Goal: Task Accomplishment & Management: Manage account settings

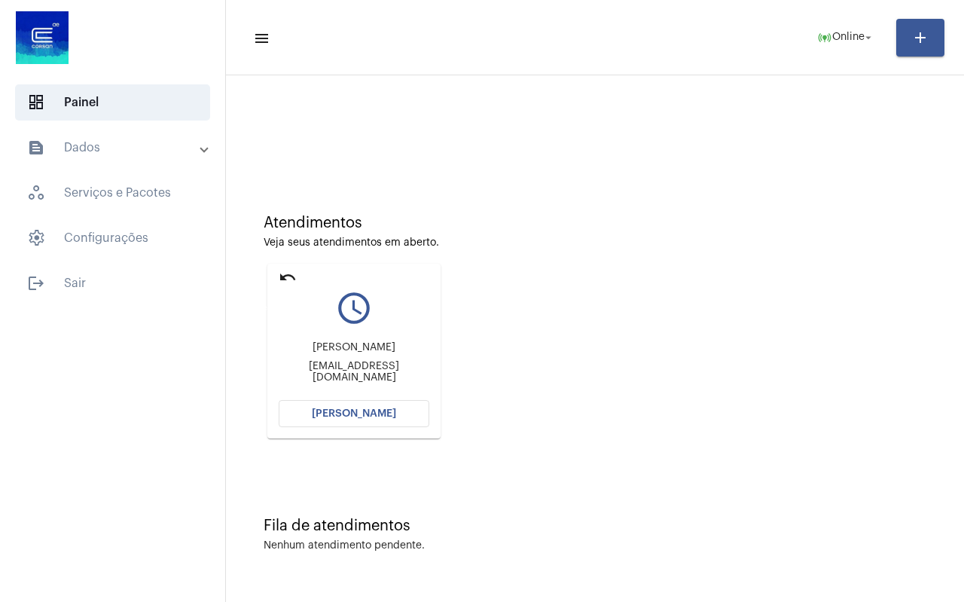
click at [280, 276] on mat-icon "undo" at bounding box center [288, 277] width 18 height 18
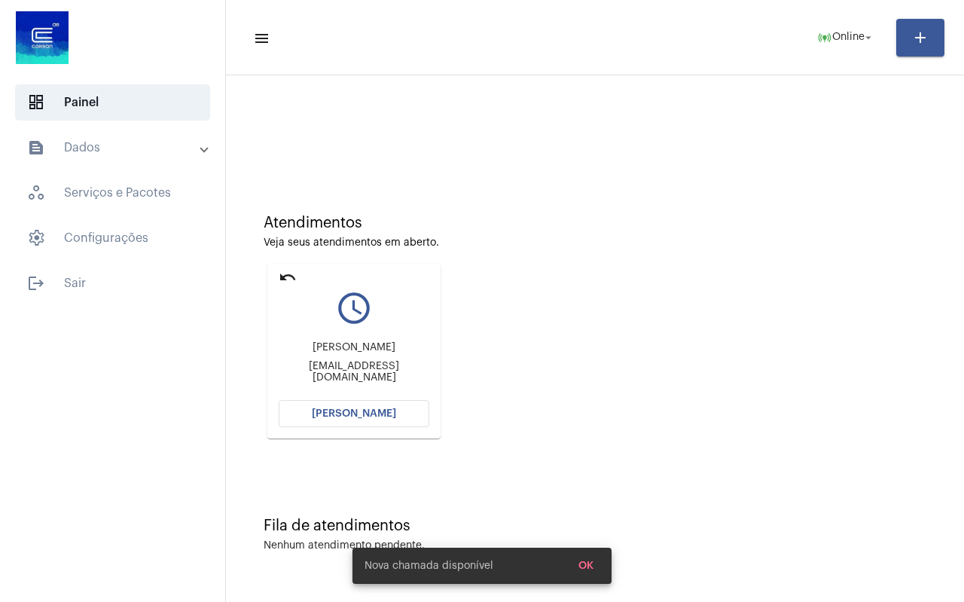
click at [280, 276] on mat-icon "undo" at bounding box center [288, 277] width 18 height 18
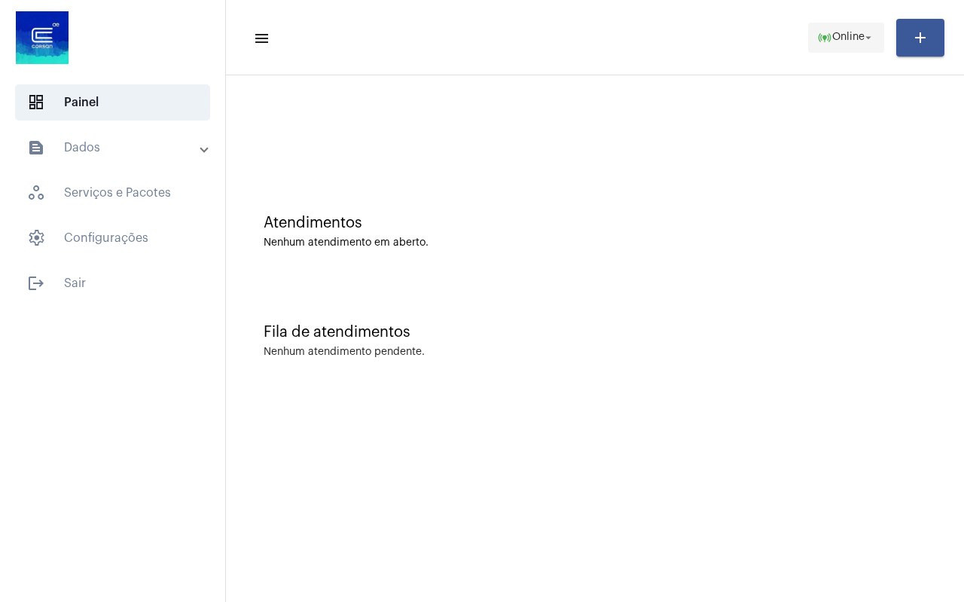
click at [844, 44] on span "online_prediction Online arrow_drop_down" at bounding box center [846, 36] width 58 height 27
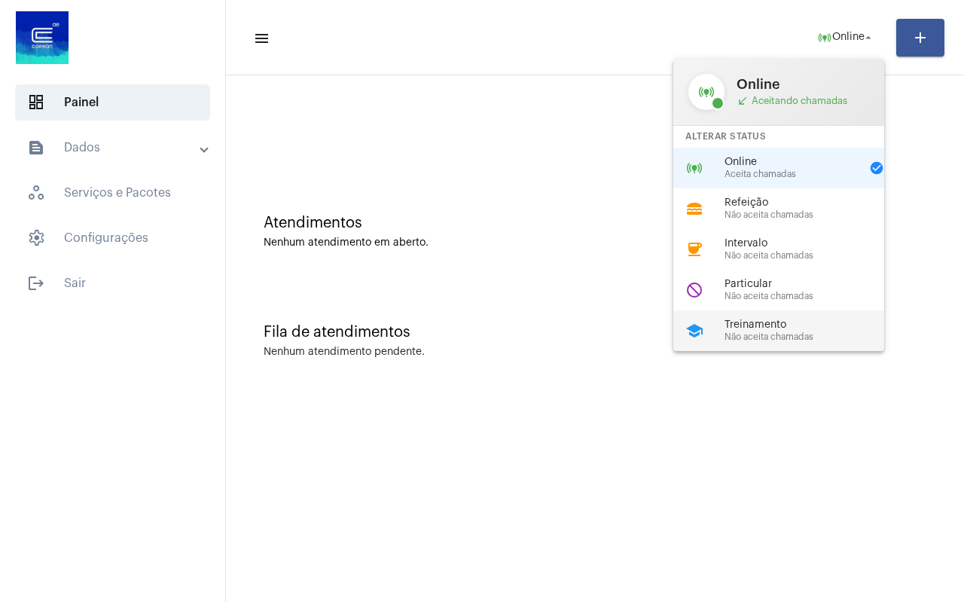
click at [782, 330] on span "Treinamento" at bounding box center [810, 324] width 172 height 11
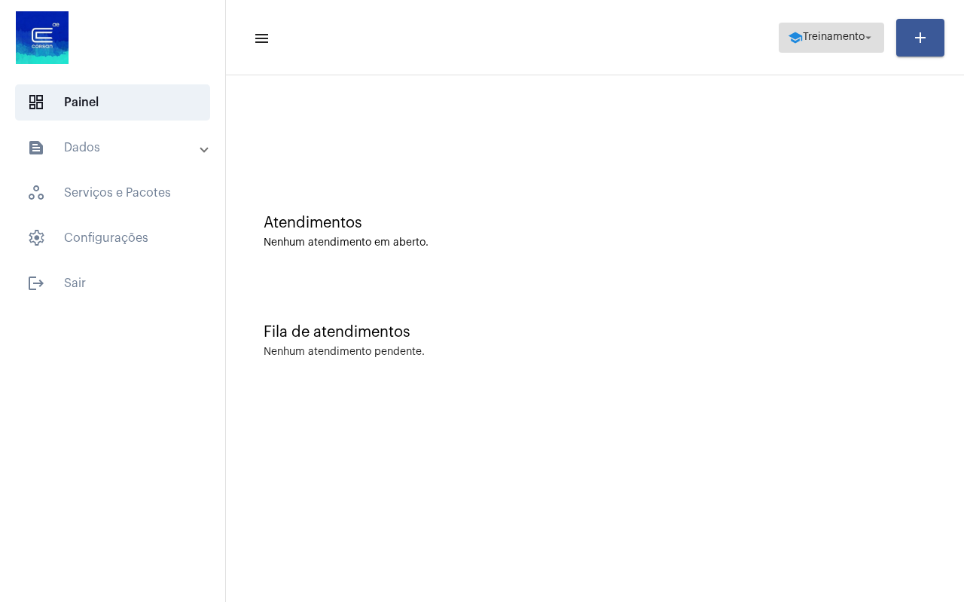
click at [836, 26] on span "school Treinamento arrow_drop_down" at bounding box center [831, 36] width 87 height 27
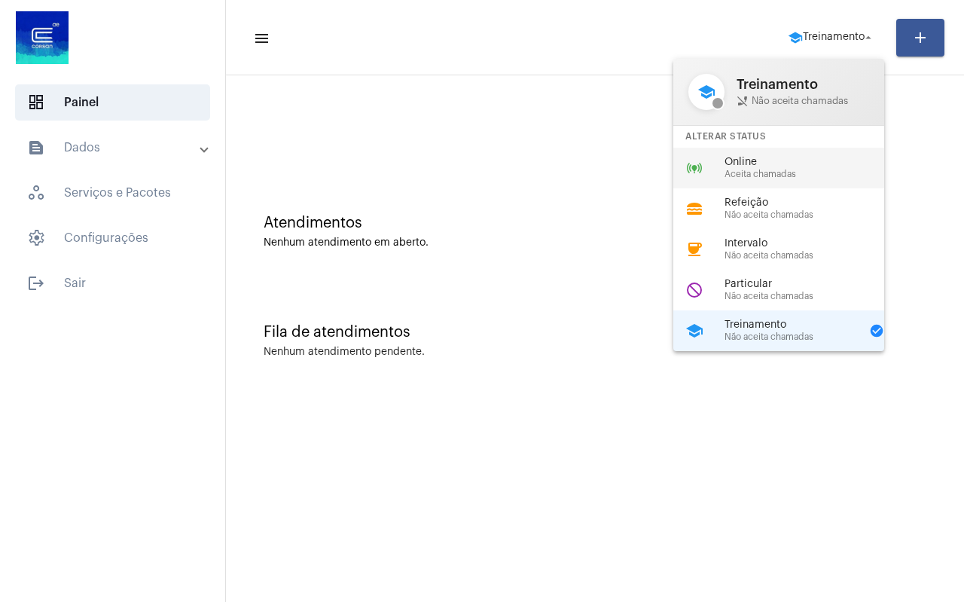
click at [743, 166] on span "Online" at bounding box center [810, 162] width 172 height 11
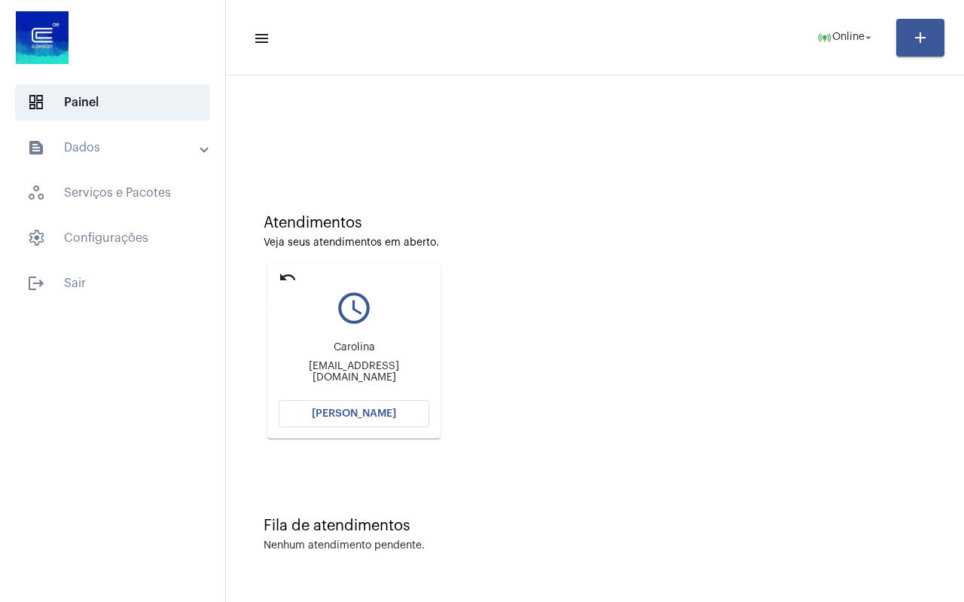
click at [282, 274] on mat-icon "undo" at bounding box center [288, 277] width 18 height 18
click at [285, 273] on mat-icon "undo" at bounding box center [288, 277] width 18 height 18
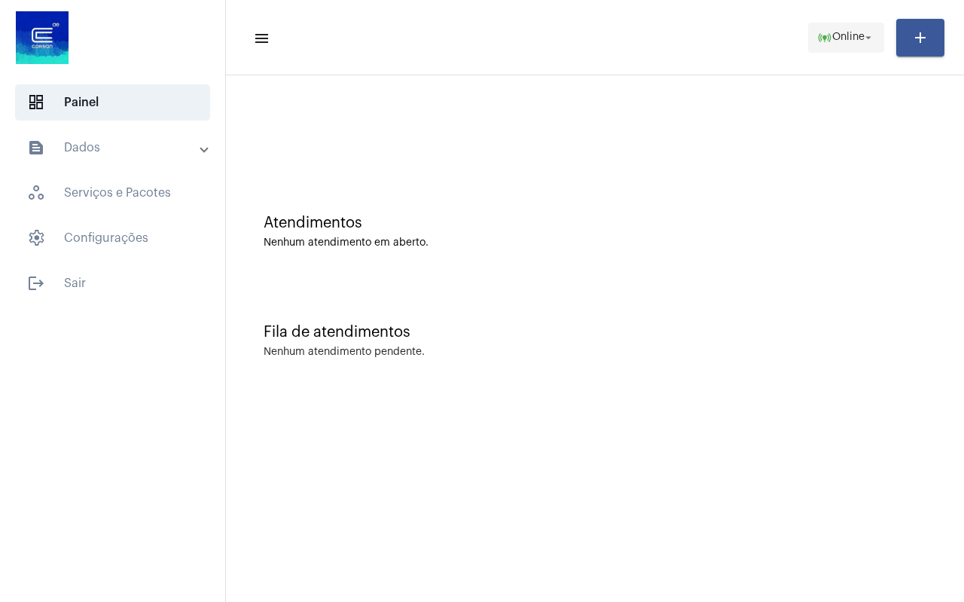
click at [832, 33] on span "Online" at bounding box center [848, 37] width 32 height 11
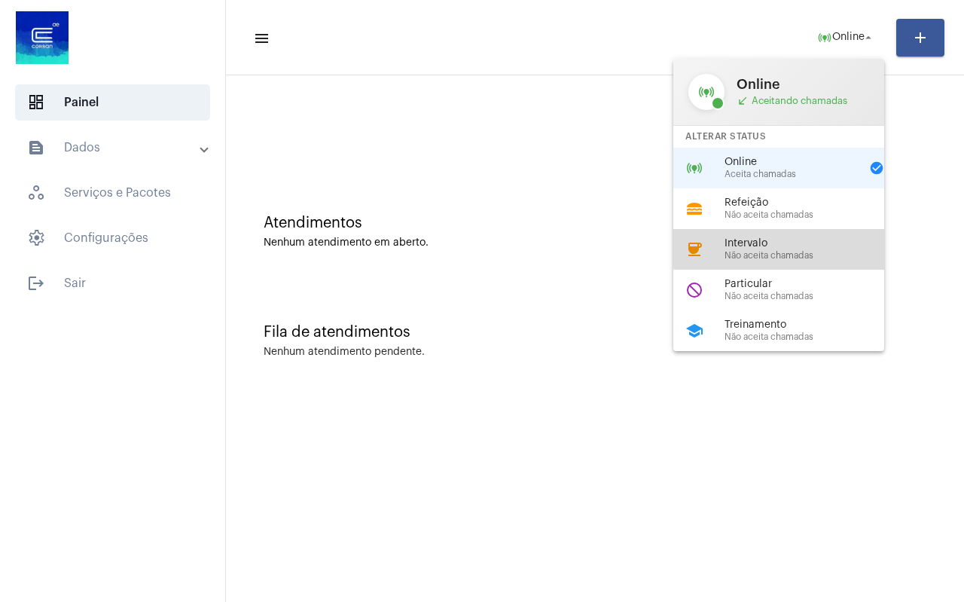
click at [791, 241] on span "Intervalo" at bounding box center [810, 243] width 172 height 11
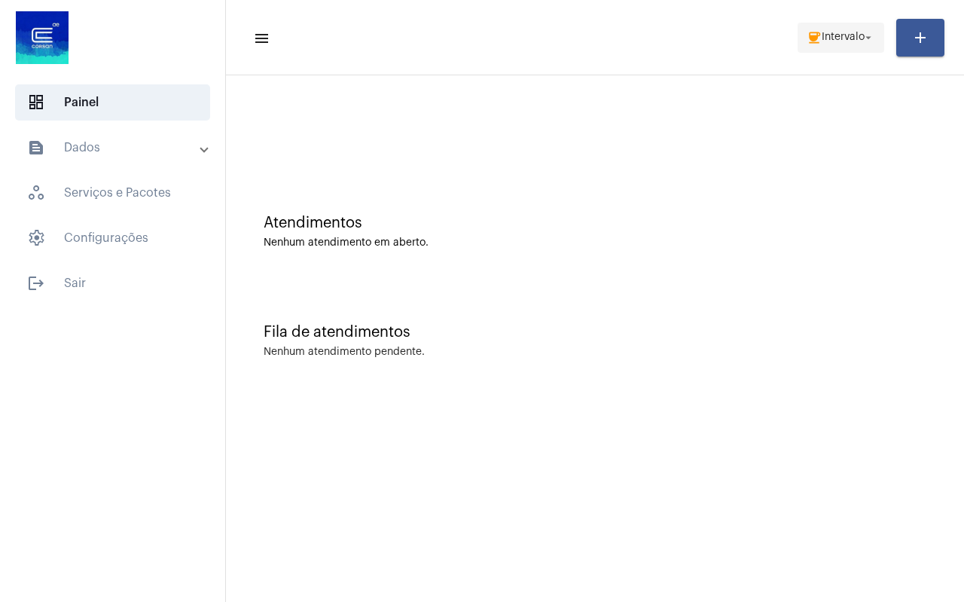
click at [836, 44] on span "coffee Intervalo arrow_drop_down" at bounding box center [840, 36] width 69 height 27
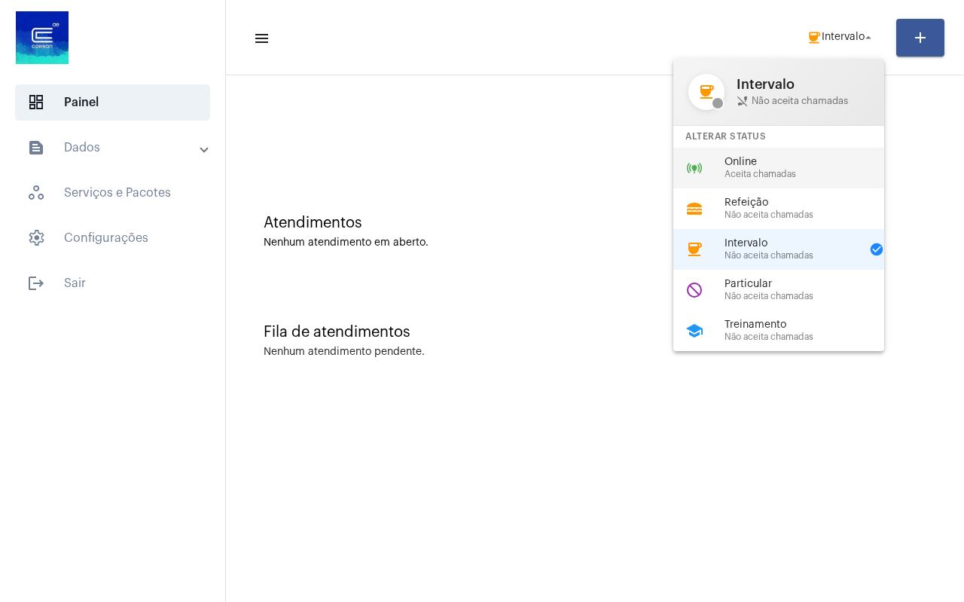
click at [793, 169] on span "Aceita chamadas" at bounding box center [810, 174] width 172 height 10
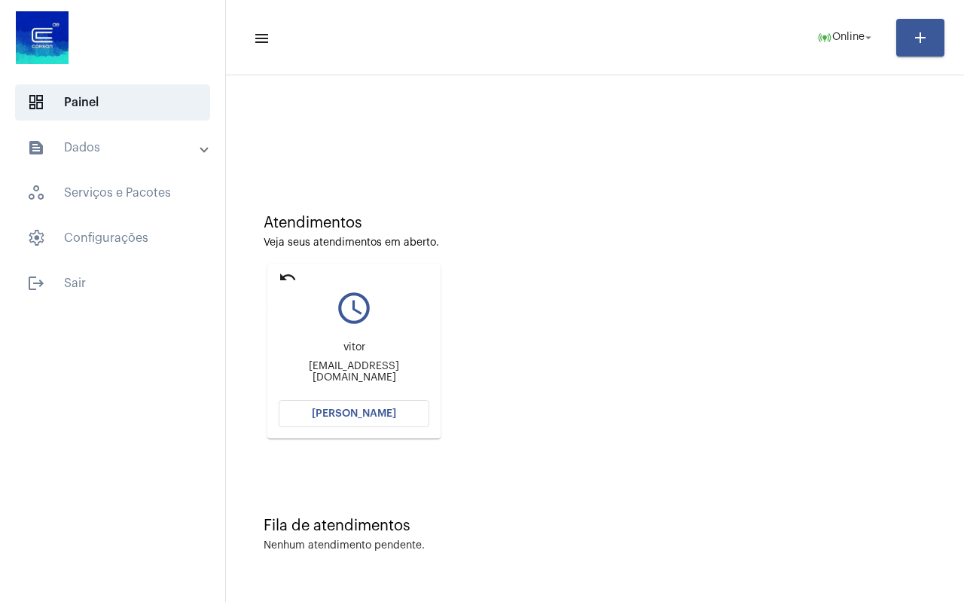
click at [292, 281] on mat-icon "undo" at bounding box center [288, 277] width 18 height 18
click at [289, 278] on mat-icon "undo" at bounding box center [288, 277] width 18 height 18
click at [280, 277] on mat-icon "undo" at bounding box center [288, 277] width 18 height 18
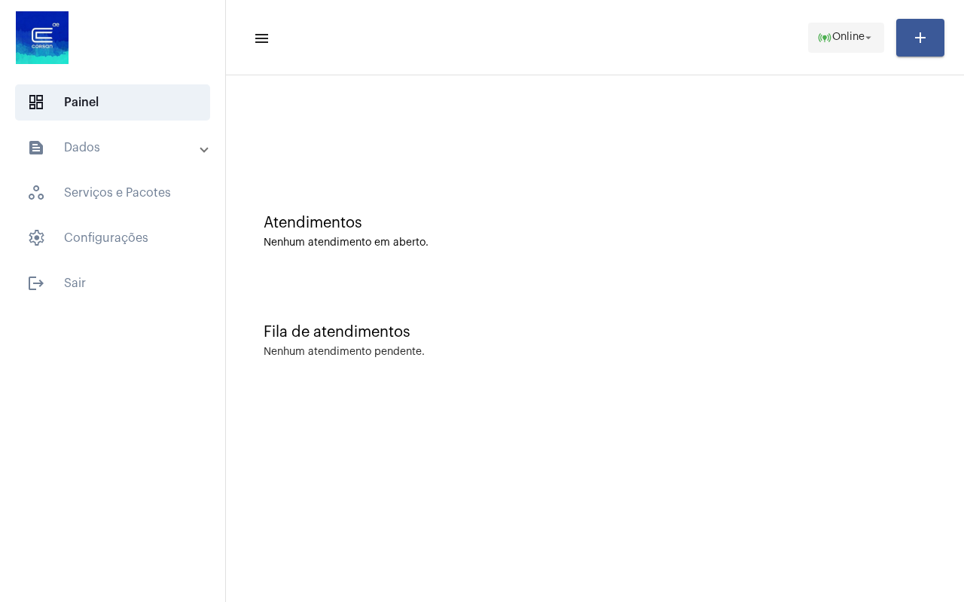
click at [834, 29] on span "online_prediction Online arrow_drop_down" at bounding box center [846, 36] width 58 height 27
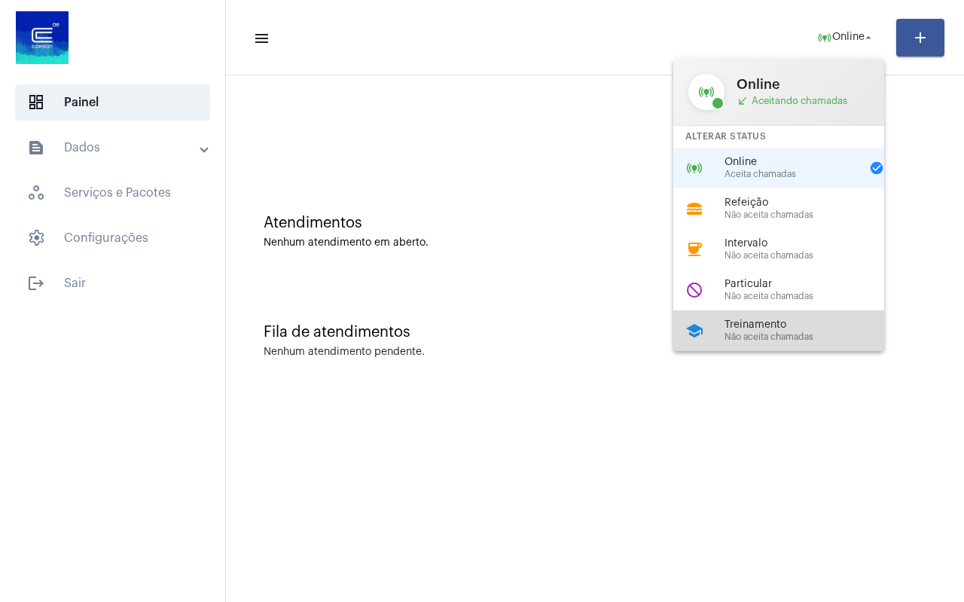
click at [779, 325] on span "Treinamento" at bounding box center [810, 324] width 172 height 11
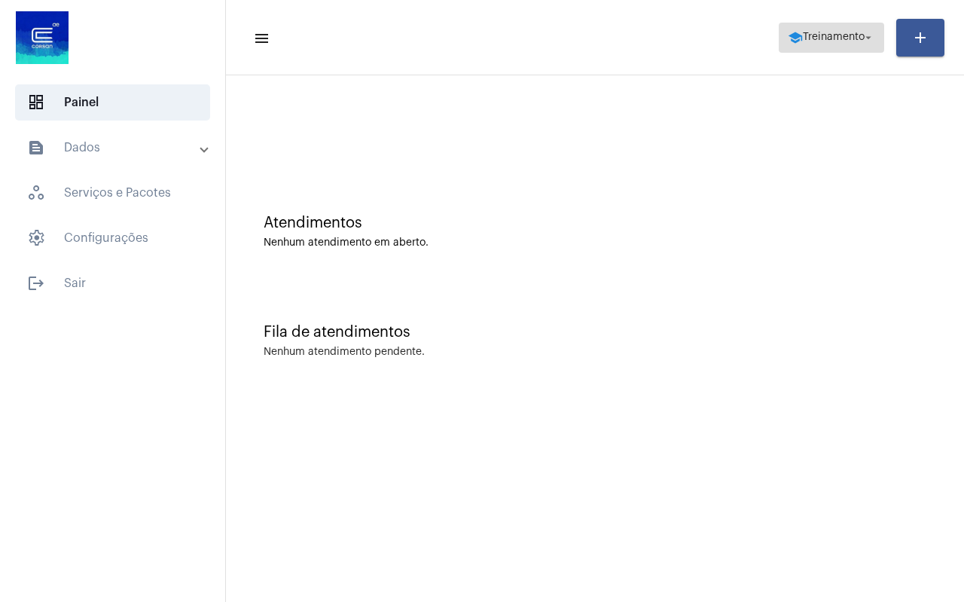
click at [830, 32] on span "Treinamento" at bounding box center [834, 37] width 62 height 11
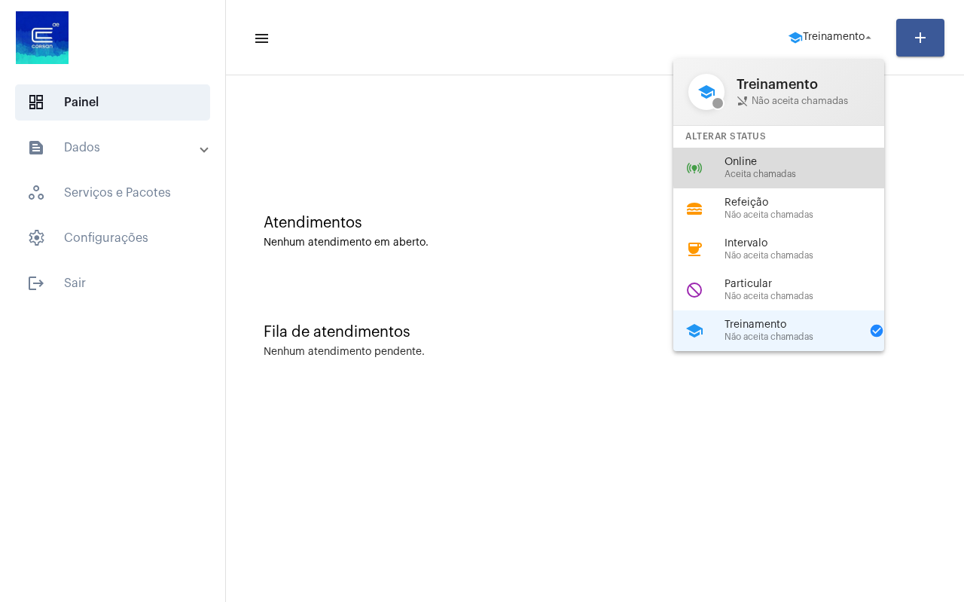
click at [800, 167] on span "Online" at bounding box center [810, 162] width 172 height 11
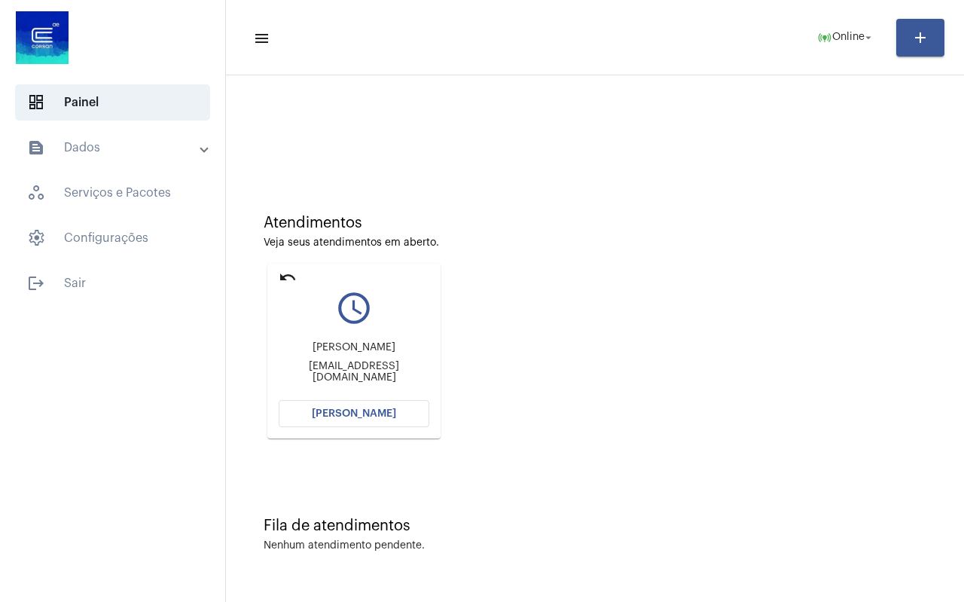
click at [282, 277] on mat-icon "undo" at bounding box center [288, 277] width 18 height 18
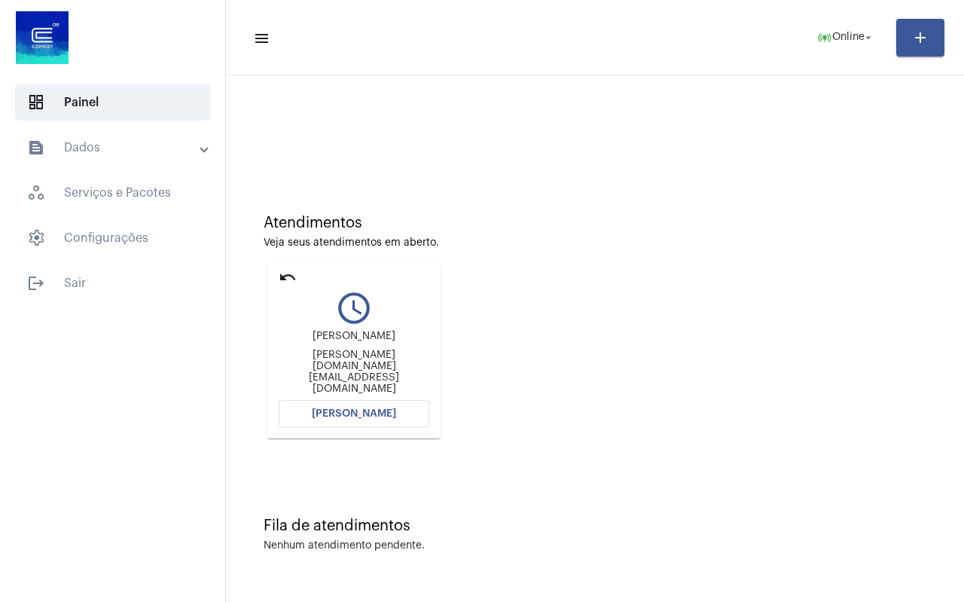
click at [282, 277] on mat-icon "undo" at bounding box center [288, 277] width 18 height 18
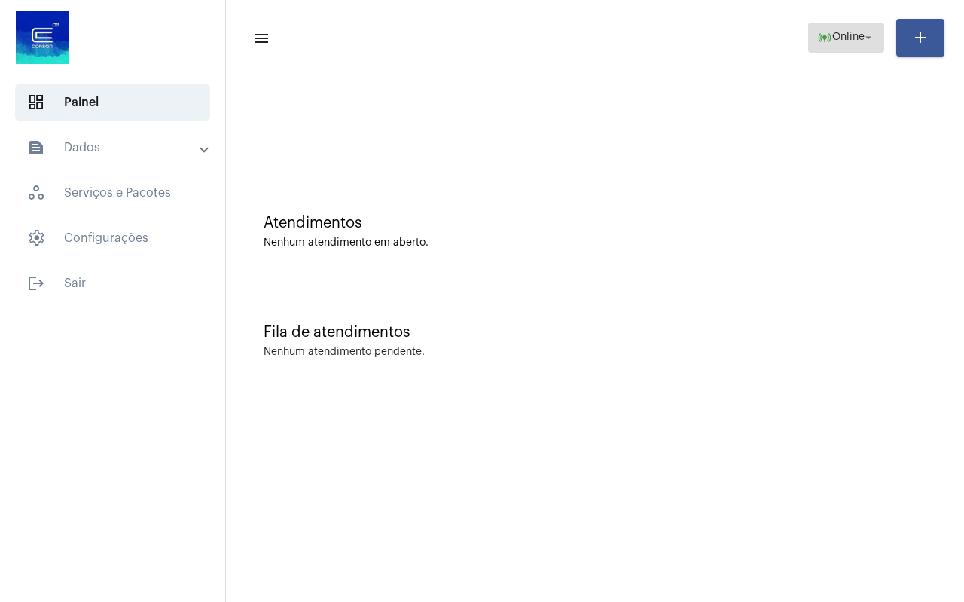
click at [830, 43] on span "online_prediction Online arrow_drop_down" at bounding box center [846, 36] width 58 height 27
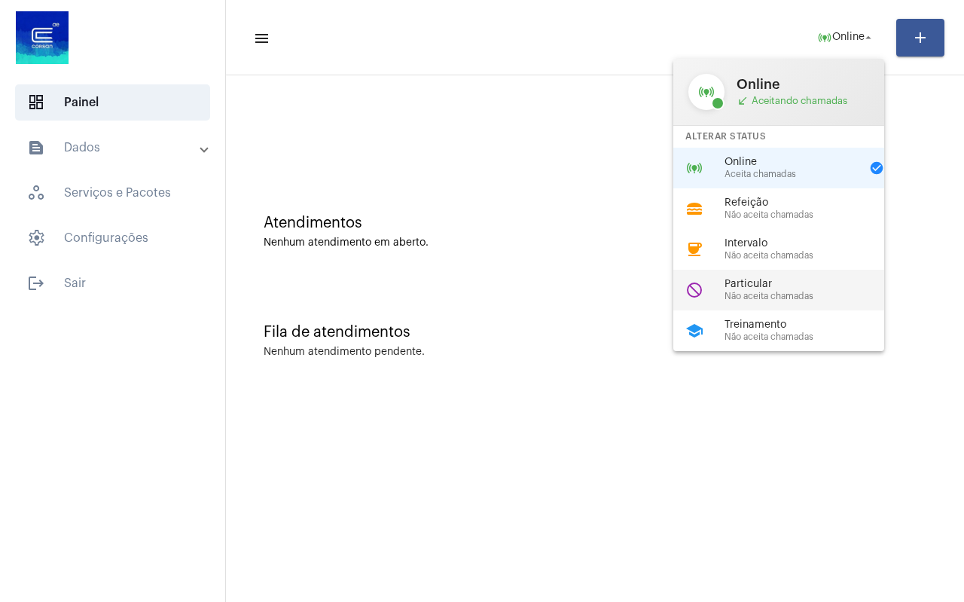
click at [772, 283] on span "Particular" at bounding box center [810, 284] width 172 height 11
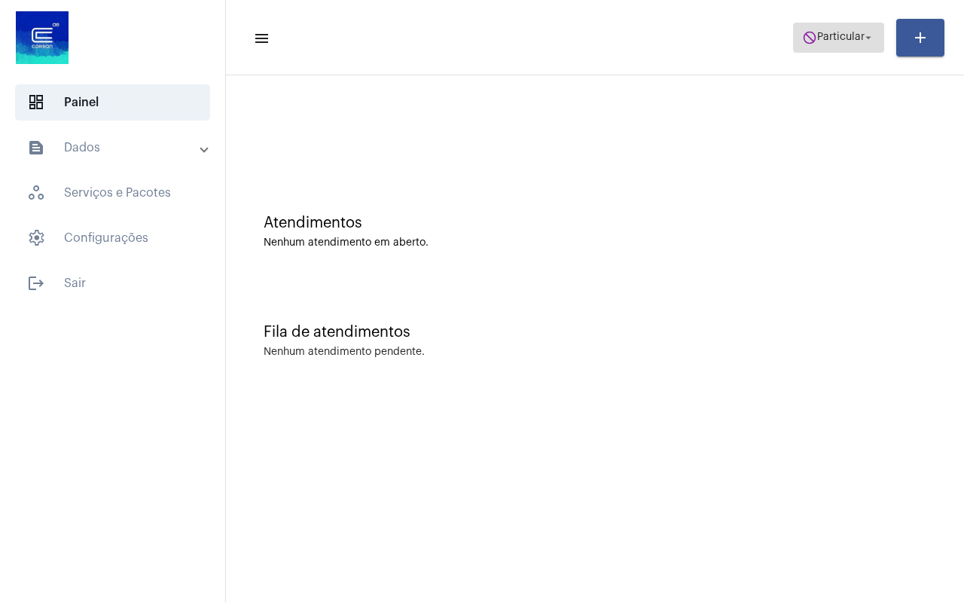
click at [803, 35] on mat-icon "do_not_disturb" at bounding box center [809, 37] width 15 height 15
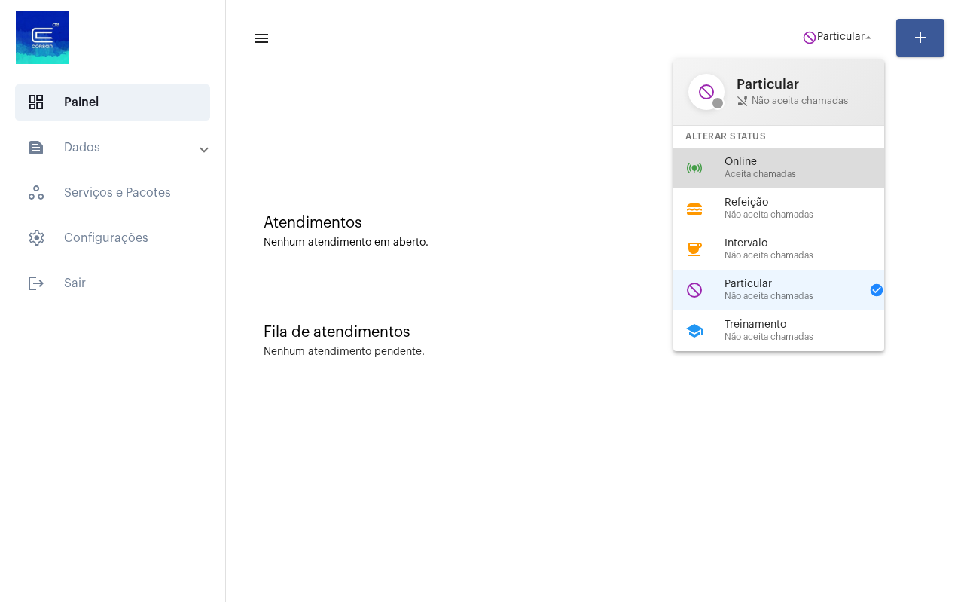
click at [769, 169] on span "Aceita chamadas" at bounding box center [810, 174] width 172 height 10
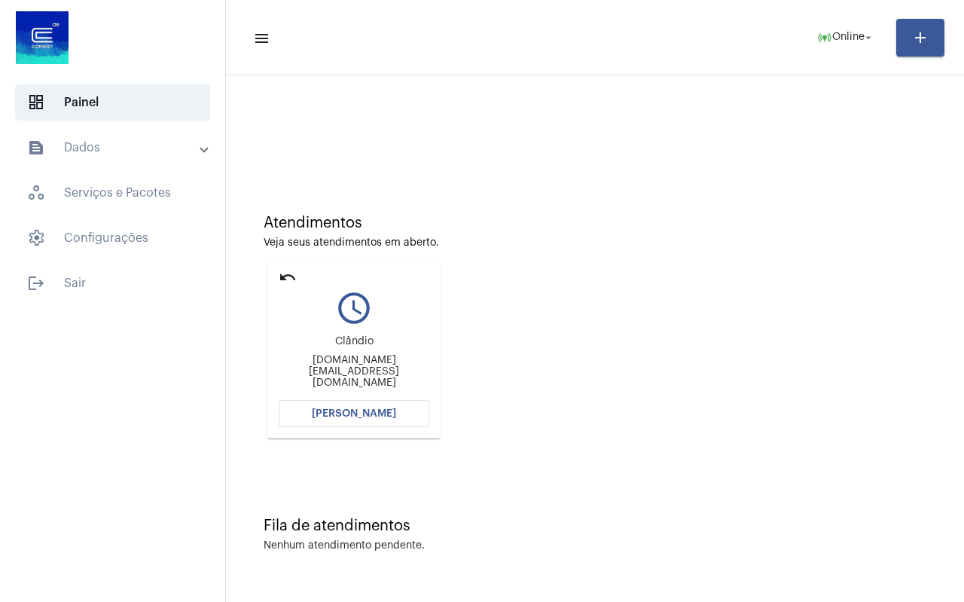
click at [282, 280] on mat-icon "undo" at bounding box center [288, 277] width 18 height 18
